Goal: Check status: Check status

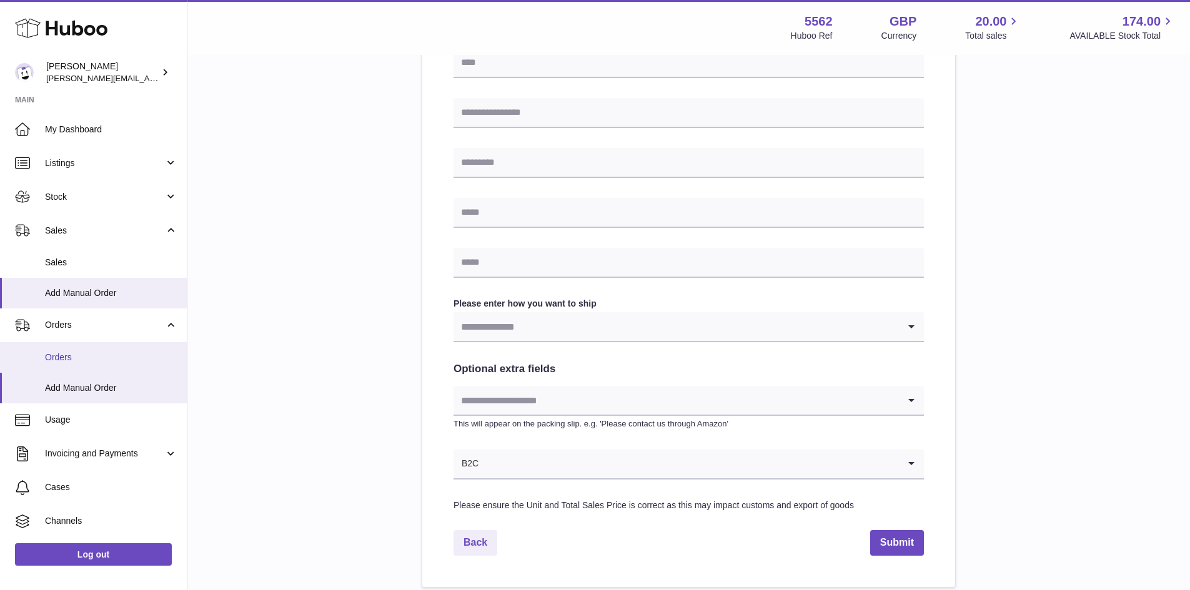
click at [49, 352] on span "Orders" at bounding box center [111, 358] width 132 height 12
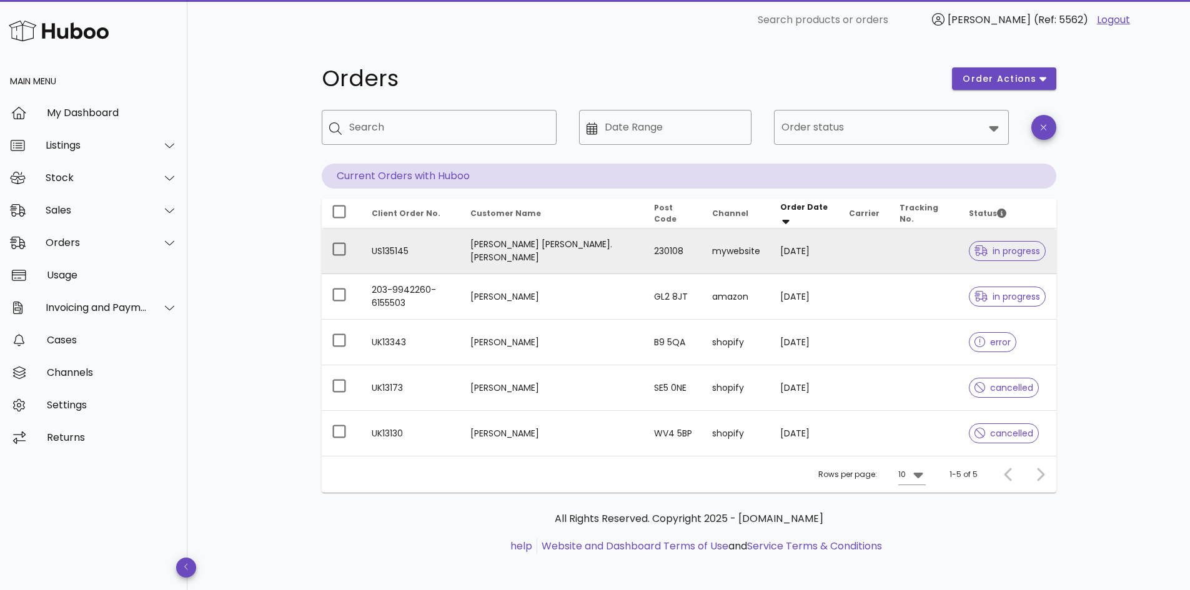
click at [383, 254] on td "US135145" at bounding box center [411, 252] width 99 height 46
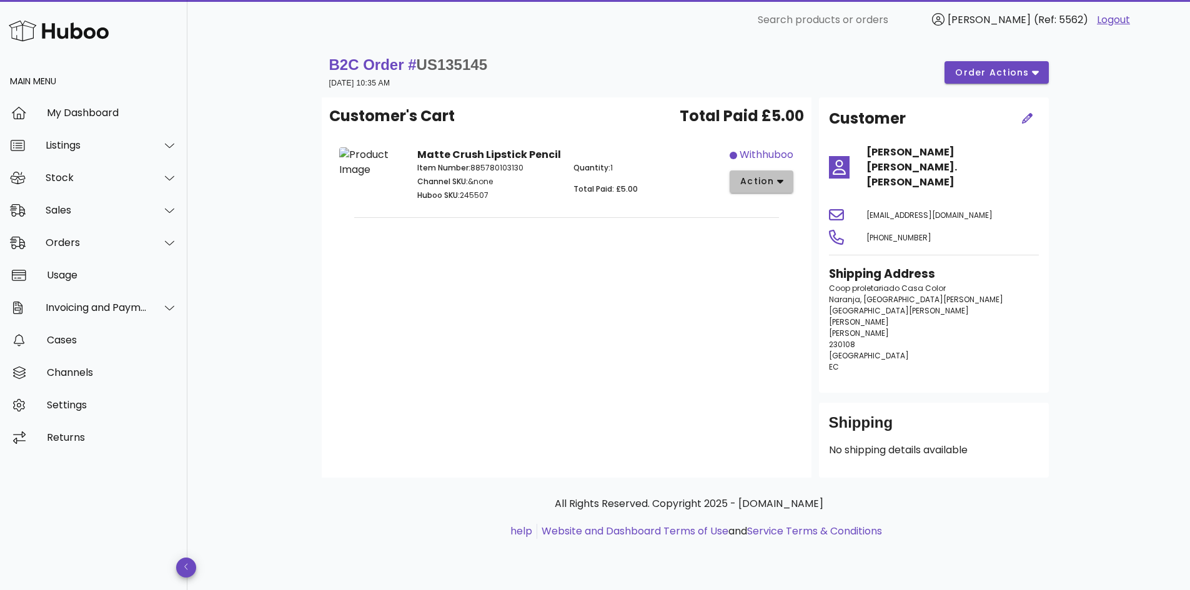
click at [782, 189] on button "action" at bounding box center [762, 182] width 64 height 22
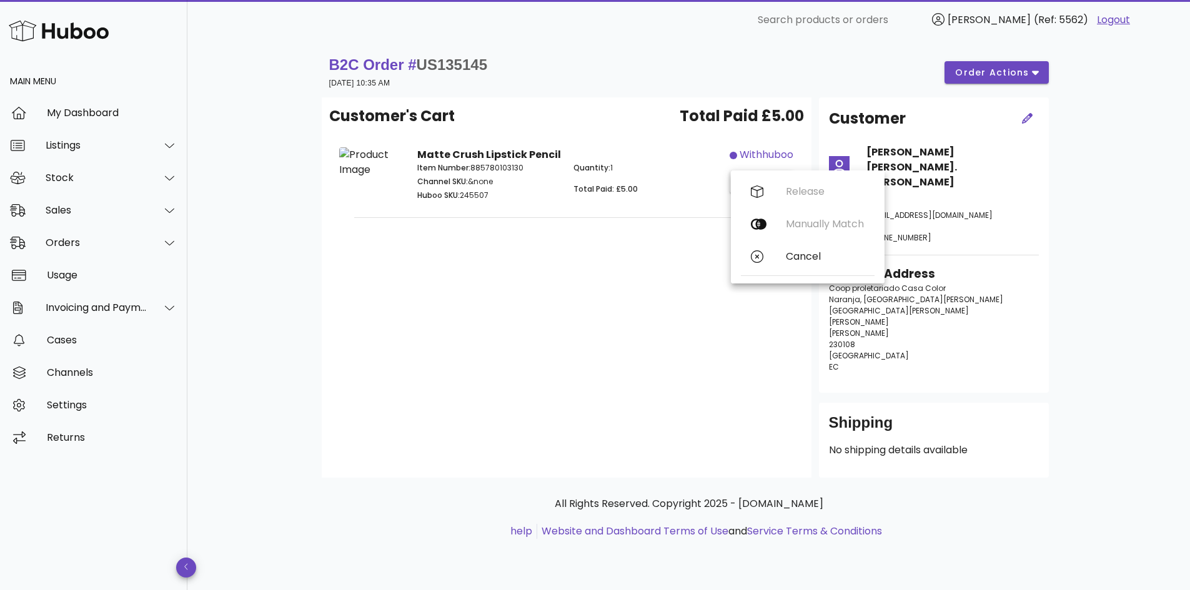
click at [569, 385] on div "Customer's Cart Total Paid £5.00 Matte Crush Lipstick Pencil Item Number: 88578…" at bounding box center [567, 287] width 490 height 381
